Goal: Task Accomplishment & Management: Manage account settings

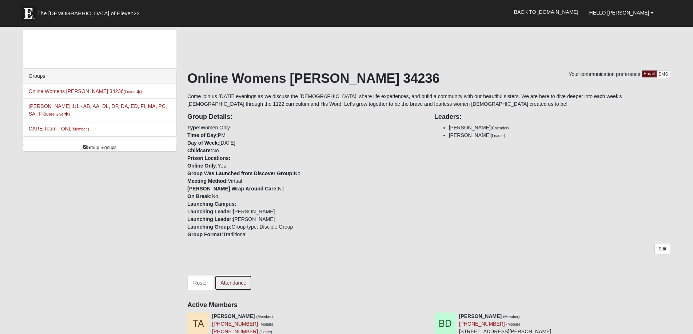
click at [232, 281] on link "Attendance" at bounding box center [233, 282] width 37 height 15
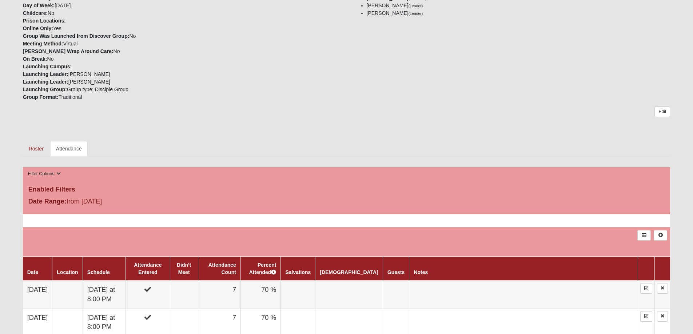
scroll to position [182, 0]
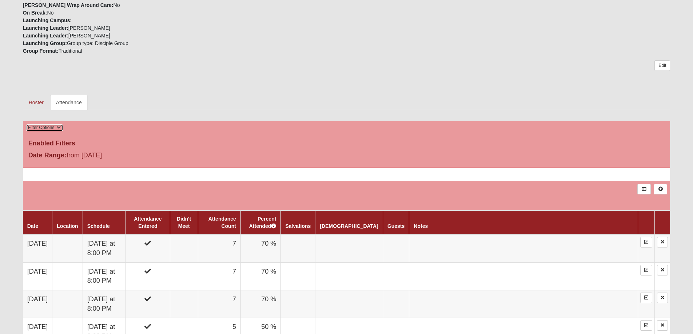
click at [58, 129] on icon at bounding box center [59, 127] width 4 height 4
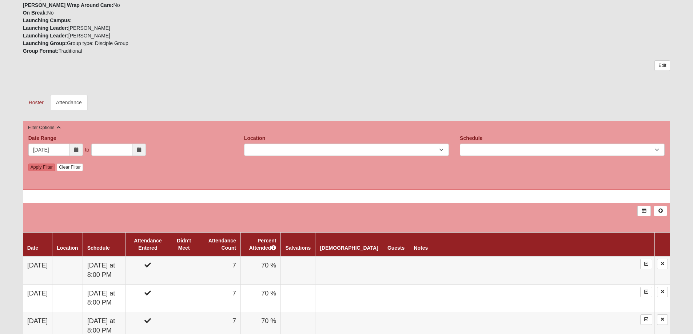
click at [141, 149] on icon at bounding box center [139, 149] width 4 height 5
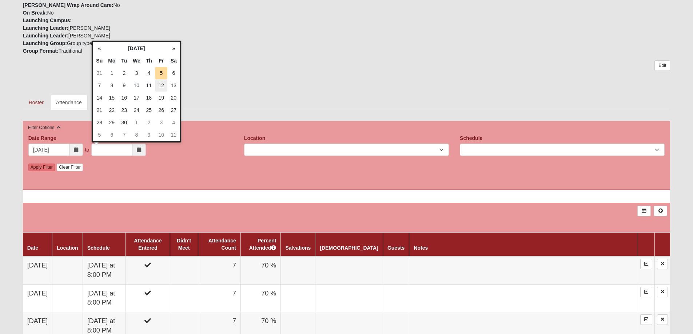
click at [161, 85] on td "12" at bounding box center [161, 85] width 12 height 12
type input "09/12/2025"
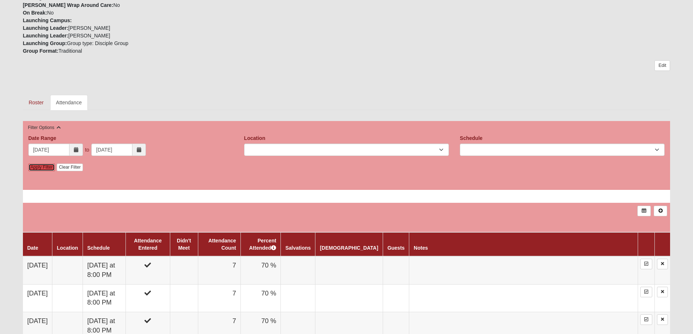
click at [43, 169] on link "Apply Filter" at bounding box center [41, 168] width 27 height 8
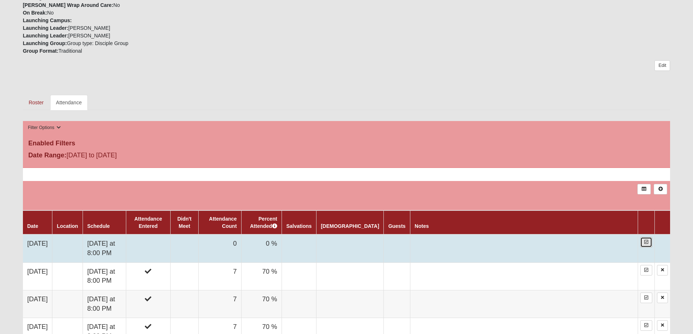
click at [647, 244] on icon at bounding box center [646, 242] width 4 height 4
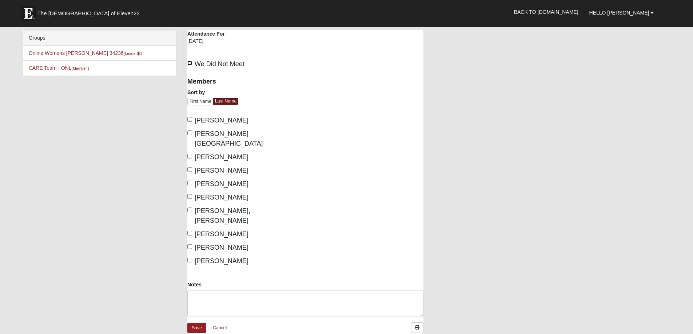
click at [189, 63] on input "We Did Not Meet" at bounding box center [189, 63] width 5 height 5
checkbox input "true"
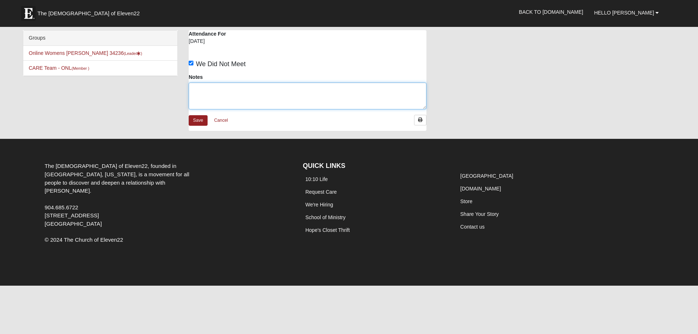
click at [236, 92] on textarea "Notes" at bounding box center [308, 96] width 238 height 27
click at [193, 90] on textarea "Saturated" at bounding box center [308, 96] width 238 height 27
click at [255, 88] on textarea "Most Attending Saturated" at bounding box center [308, 96] width 238 height 27
type textarea "Most Attending Saturated In Person"
click at [202, 122] on link "Save" at bounding box center [198, 120] width 19 height 11
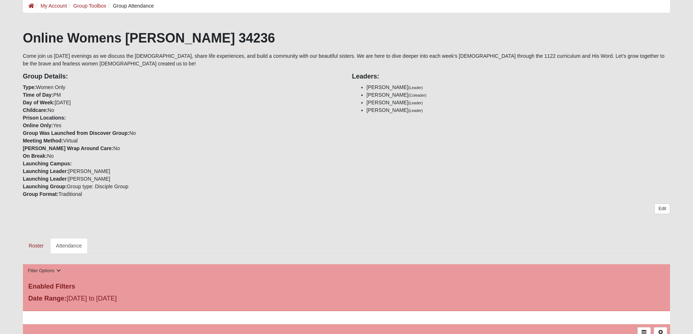
scroll to position [36, 0]
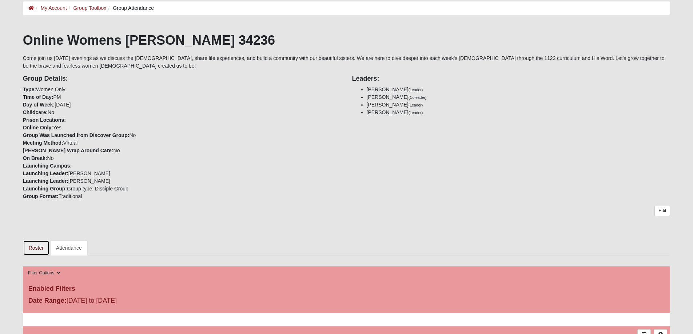
click at [34, 248] on link "Roster" at bounding box center [36, 247] width 27 height 15
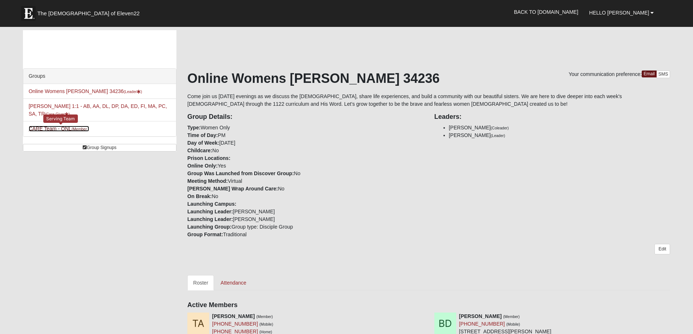
click at [69, 129] on link "CARE Team - ONL (Member )" at bounding box center [59, 129] width 60 height 6
